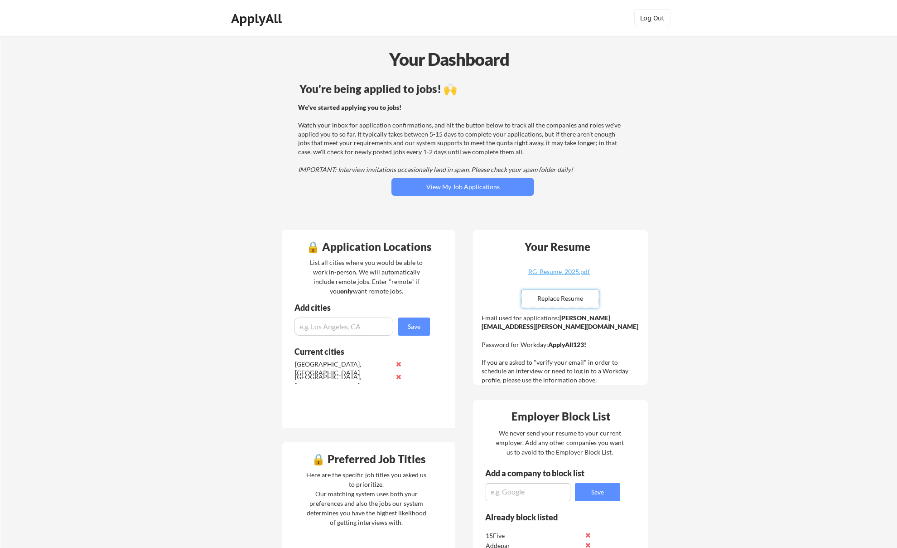
scroll to position [179, 0]
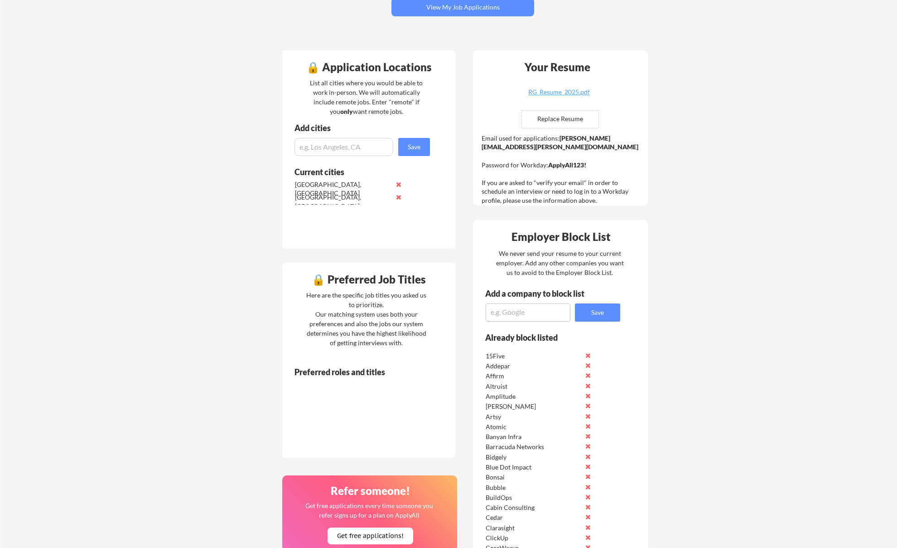
scroll to position [179, 0]
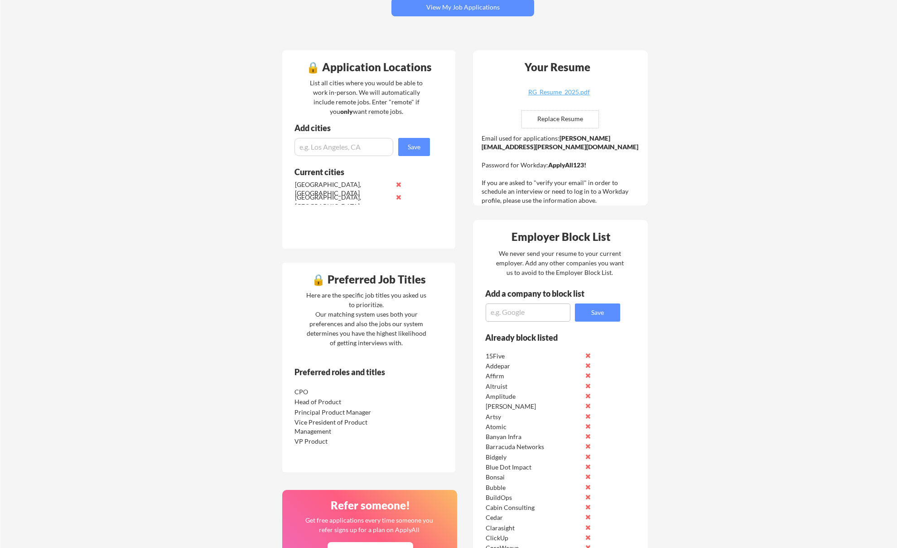
click at [533, 315] on textarea at bounding box center [528, 312] width 85 height 18
type textarea "Motive"
click at [608, 307] on button "Save" at bounding box center [597, 312] width 45 height 18
click at [532, 315] on textarea at bounding box center [528, 312] width 85 height 18
type textarea "Socure"
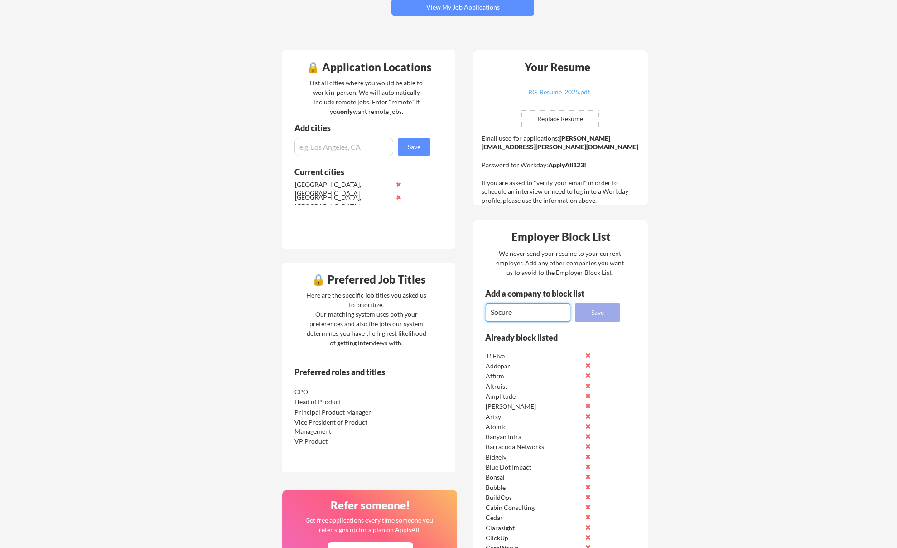
click at [591, 312] on button "Save" at bounding box center [597, 312] width 45 height 18
click at [534, 315] on textarea at bounding box center [528, 312] width 85 height 18
type textarea "P"
type textarea "PagerDuty"
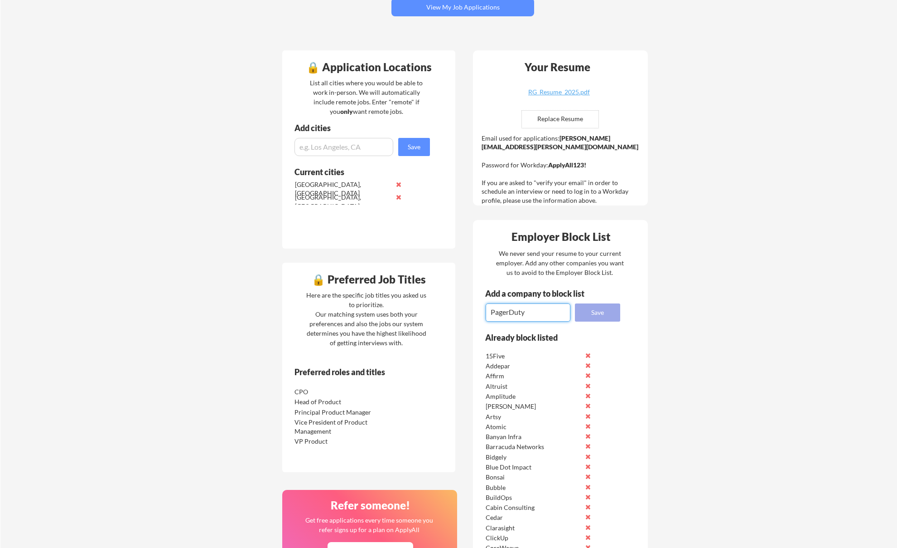
click at [601, 311] on button "Save" at bounding box center [597, 312] width 45 height 18
click at [528, 314] on textarea at bounding box center [528, 312] width 85 height 18
type textarea "Lattice"
click at [609, 317] on button "Save" at bounding box center [597, 312] width 45 height 18
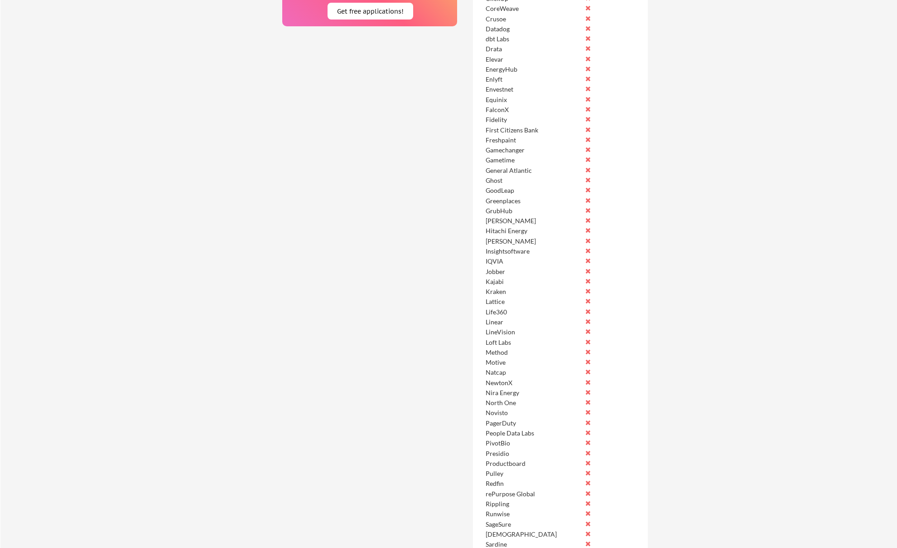
scroll to position [664, 0]
